Goal: Find specific page/section: Find specific page/section

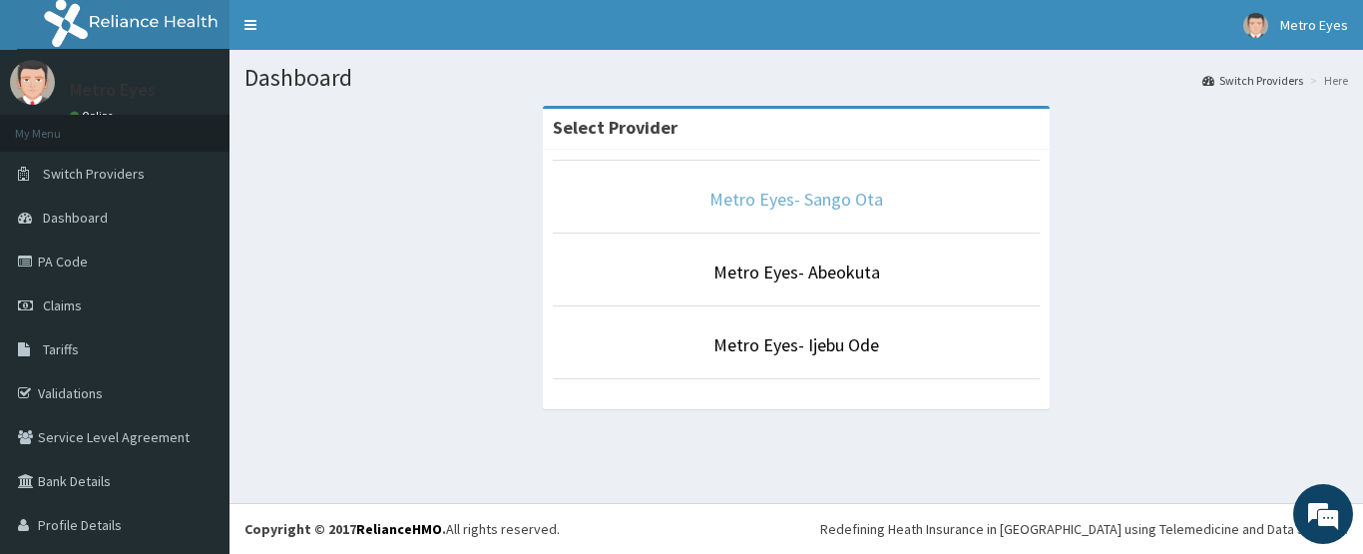
click at [821, 201] on link "Metro Eyes- Sango Ota" at bounding box center [796, 199] width 174 height 23
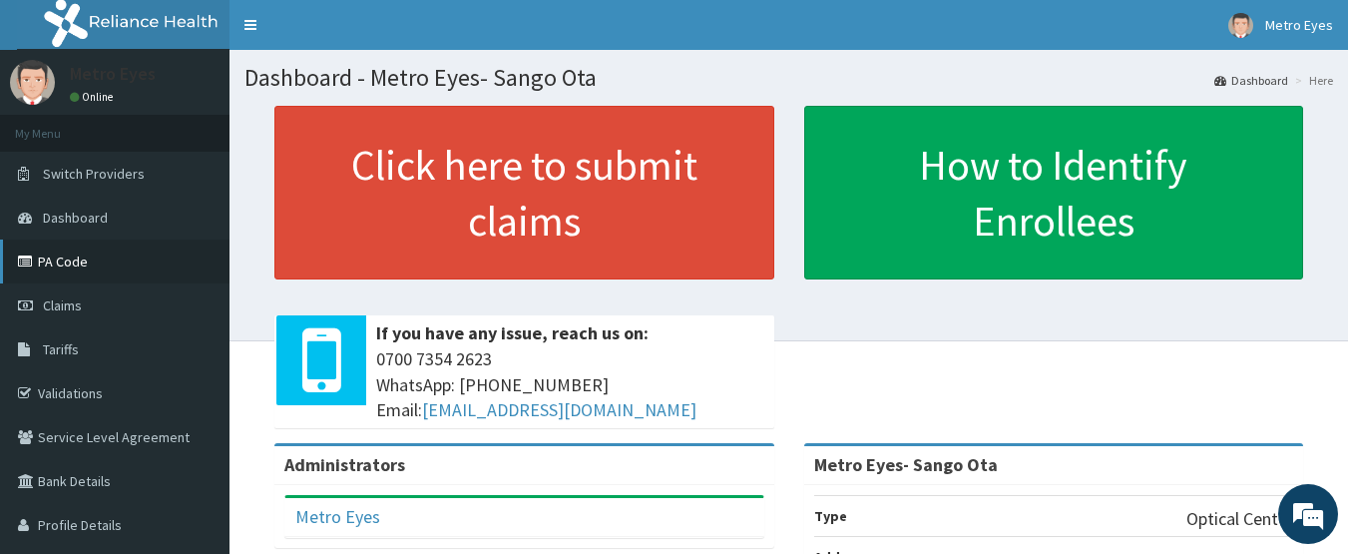
click at [110, 250] on link "PA Code" at bounding box center [114, 261] width 229 height 44
